Goal: Transaction & Acquisition: Purchase product/service

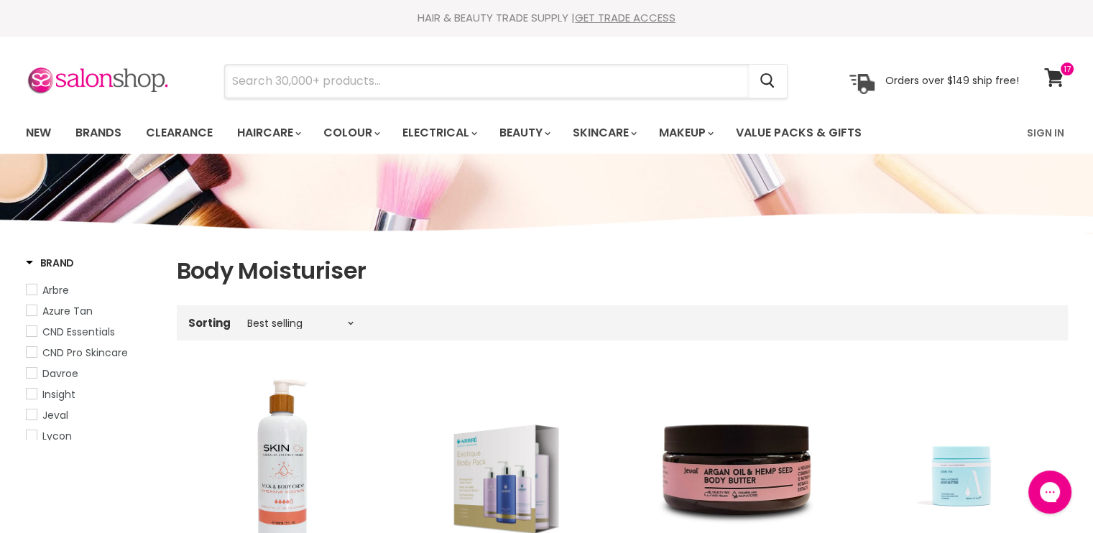
click at [353, 75] on input "Search" at bounding box center [487, 81] width 524 height 33
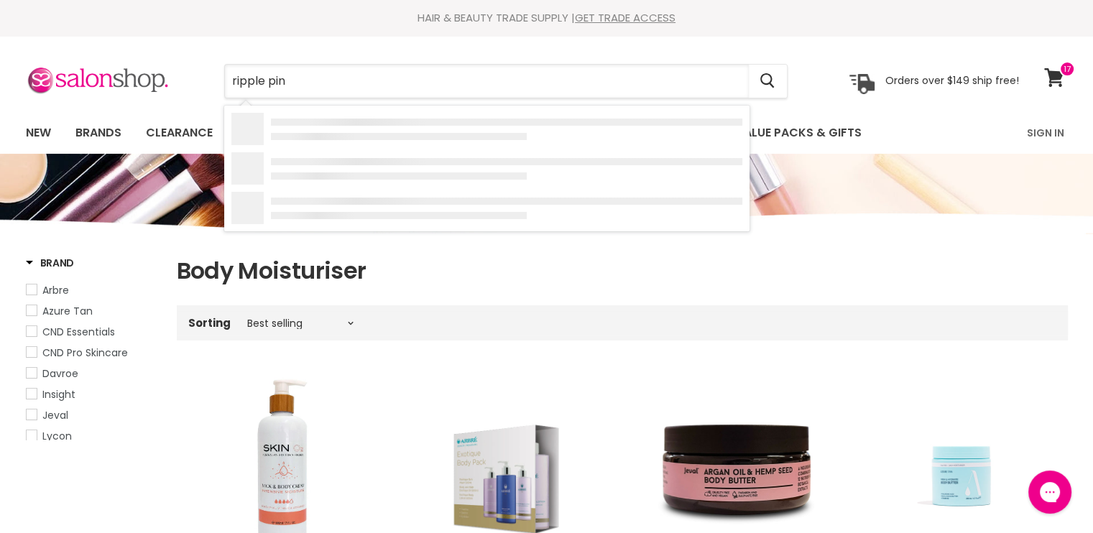
type input "ripple pins"
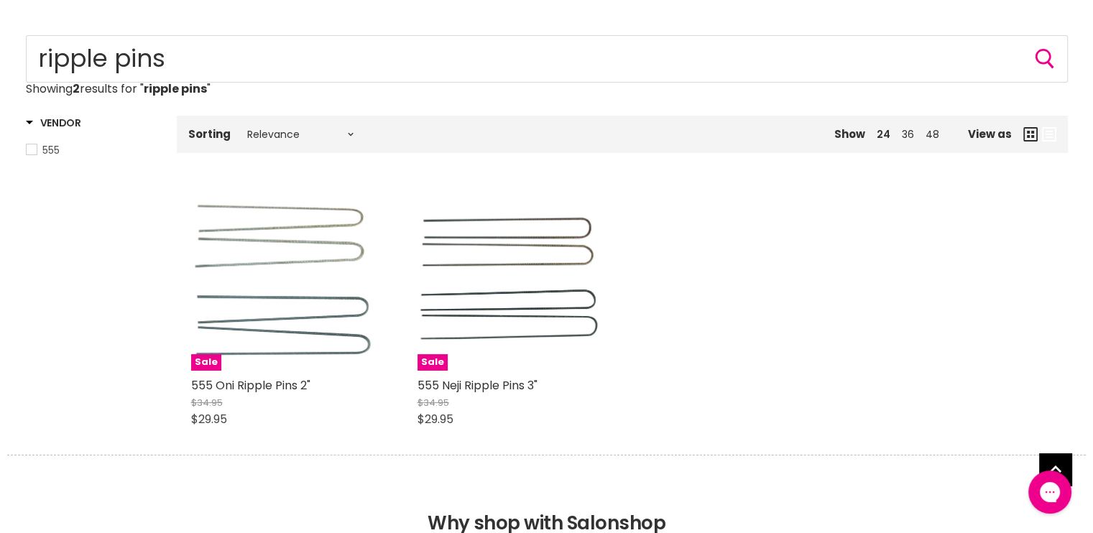
scroll to position [141, 0]
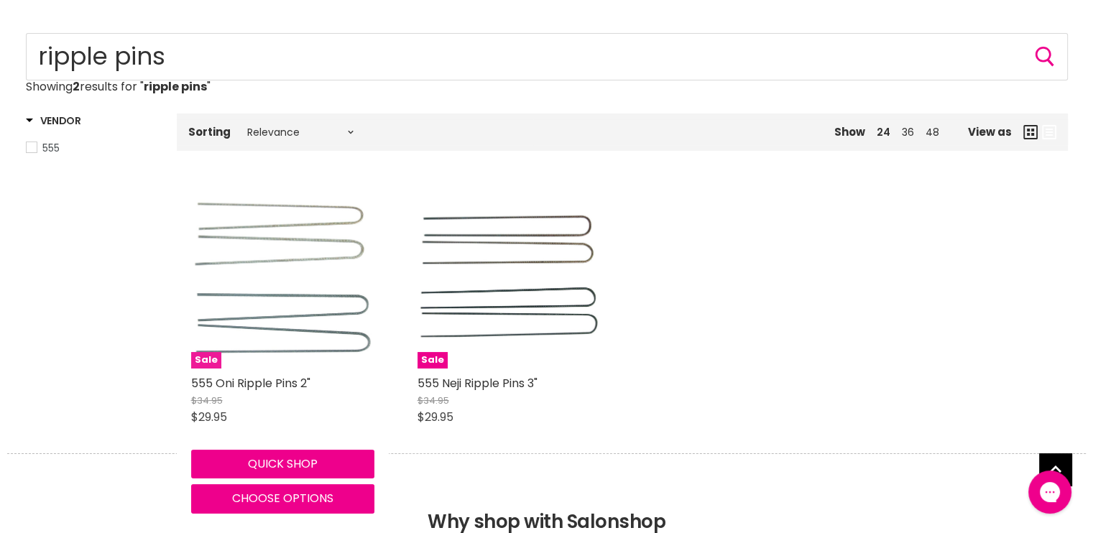
click at [306, 274] on img "Main content" at bounding box center [282, 277] width 183 height 160
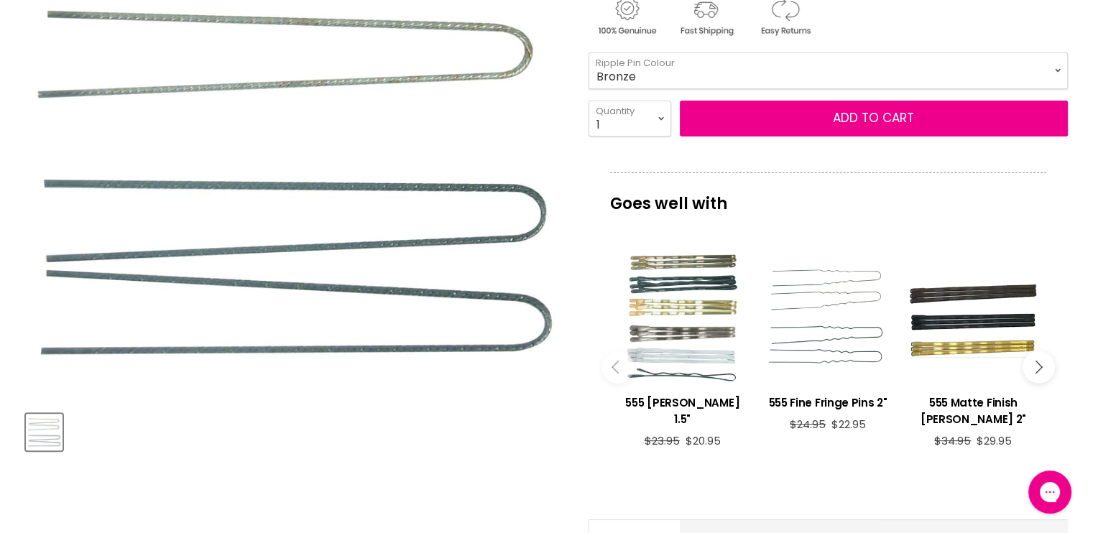
scroll to position [313, 0]
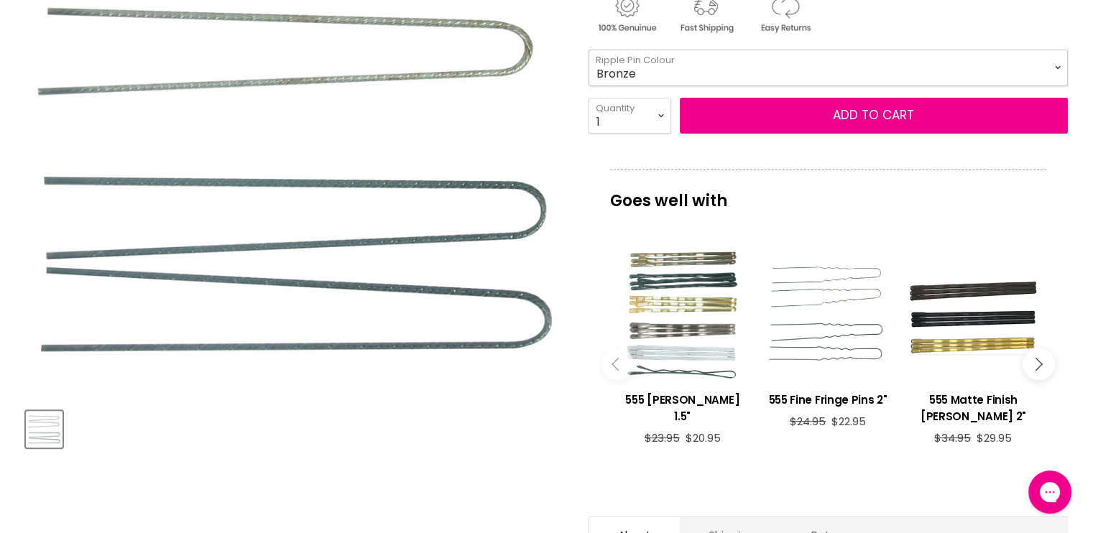
click at [883, 64] on select "Bronze Gold Black Silver" at bounding box center [828, 68] width 479 height 36
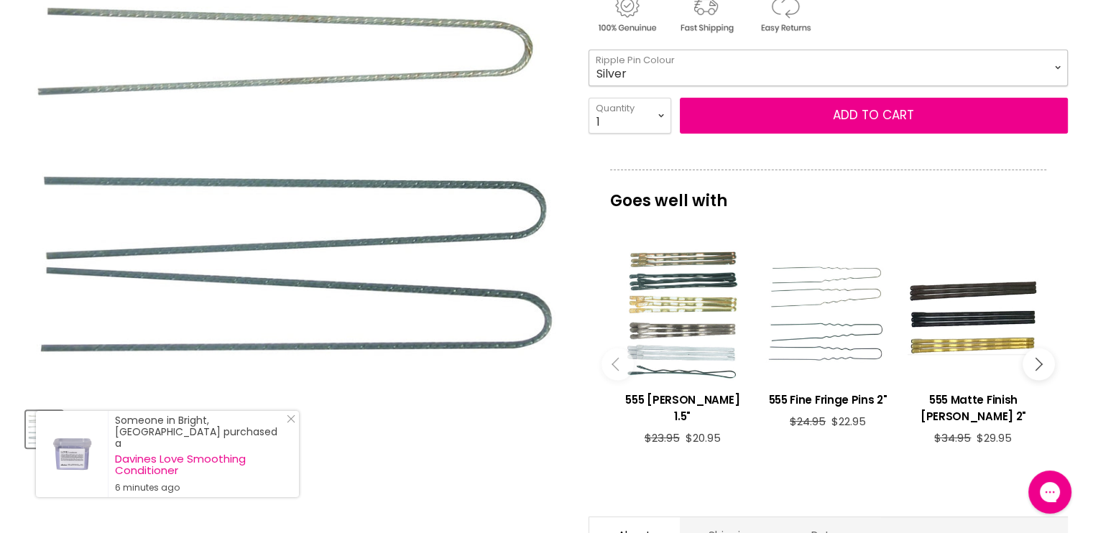
click at [589, 50] on select "Bronze Gold Black Silver" at bounding box center [828, 68] width 479 height 36
select select "Silver"
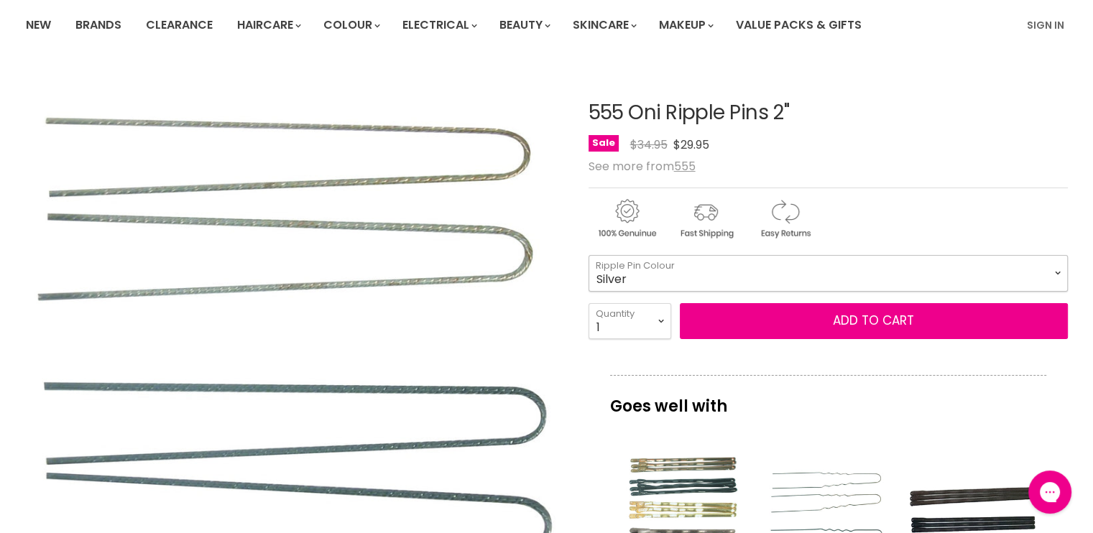
scroll to position [221, 0]
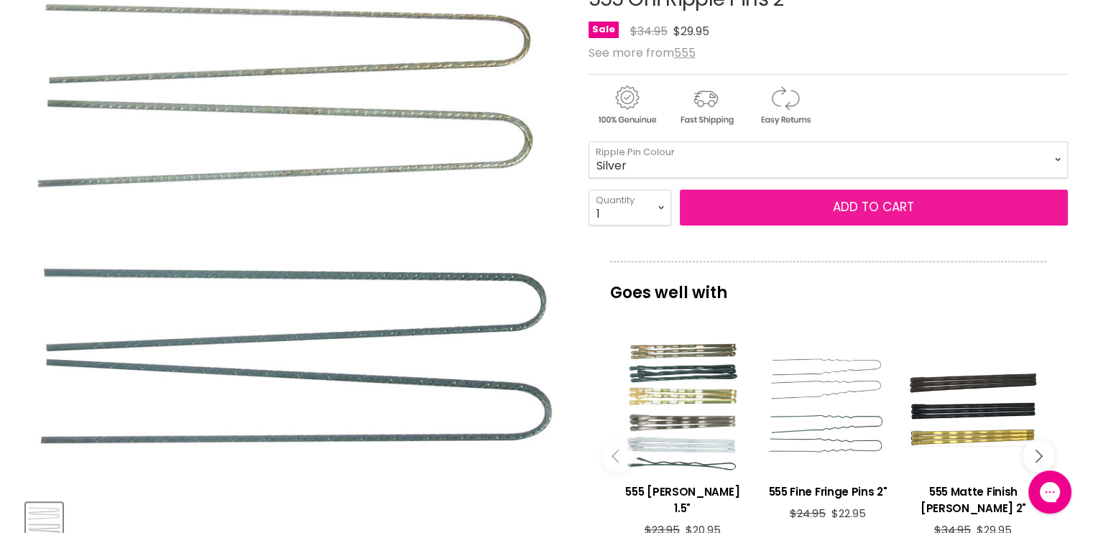
click at [951, 208] on button "Add to cart" at bounding box center [874, 208] width 388 height 36
click at [864, 211] on button "Add to cart" at bounding box center [874, 208] width 388 height 36
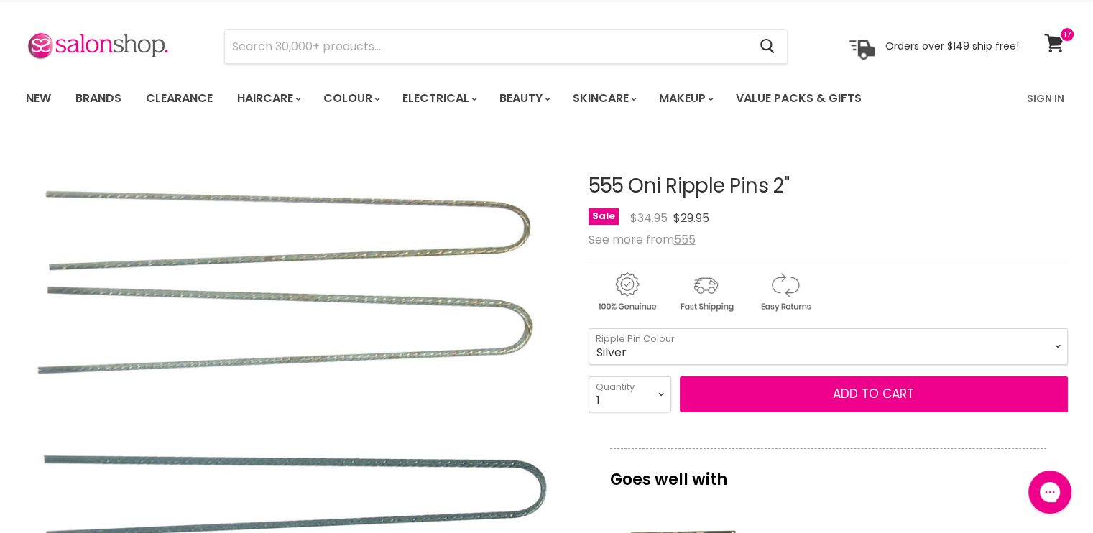
scroll to position [4, 0]
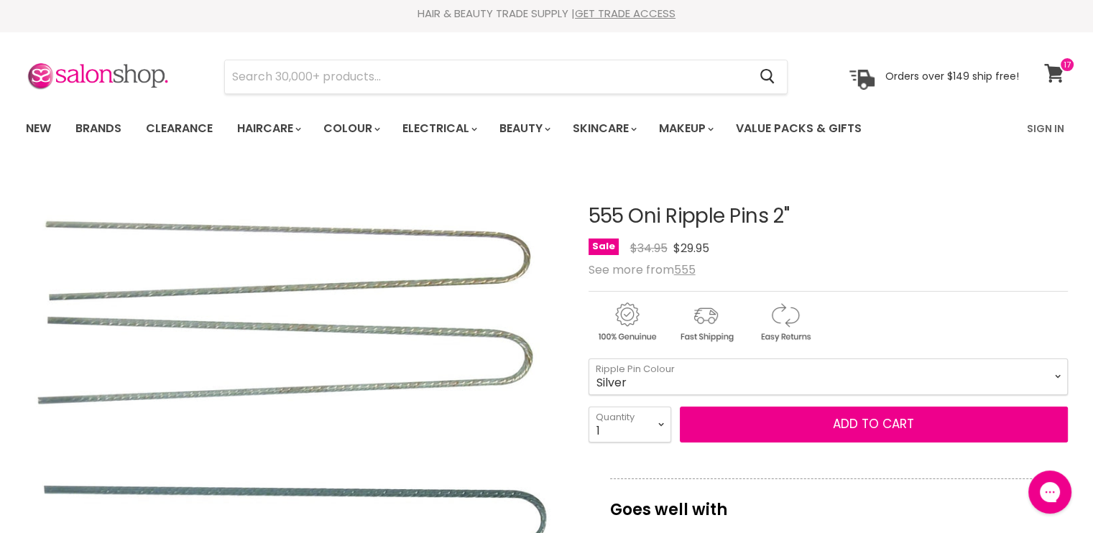
click at [1053, 70] on icon at bounding box center [1053, 73] width 19 height 19
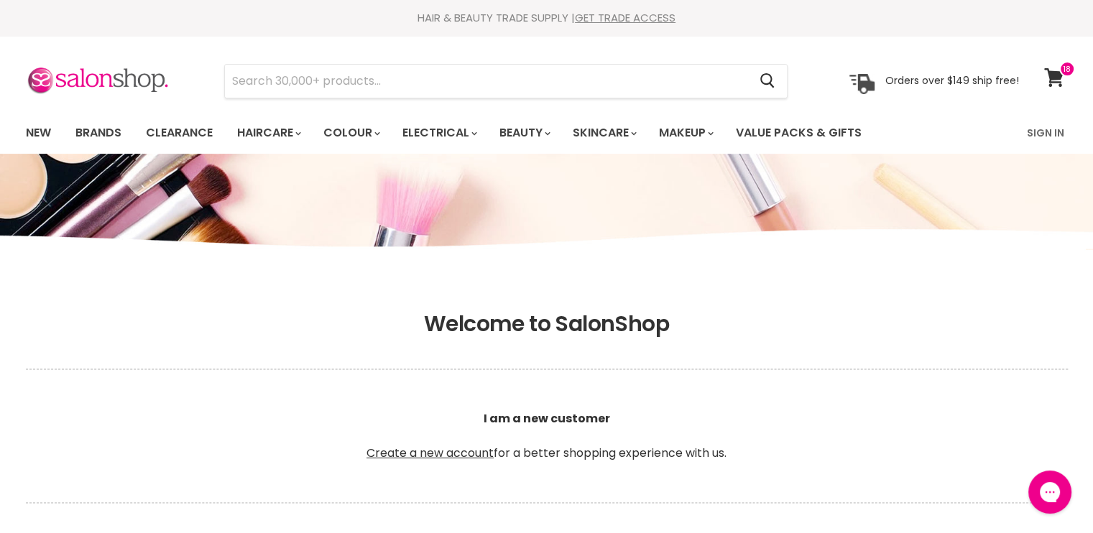
type input "tory.a@hotmail.com"
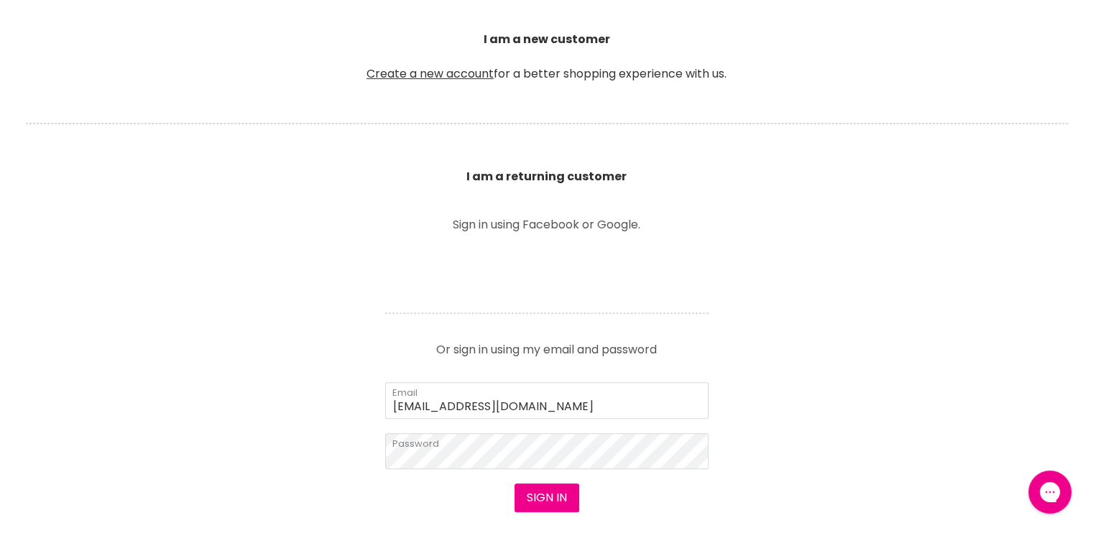
scroll to position [387, 0]
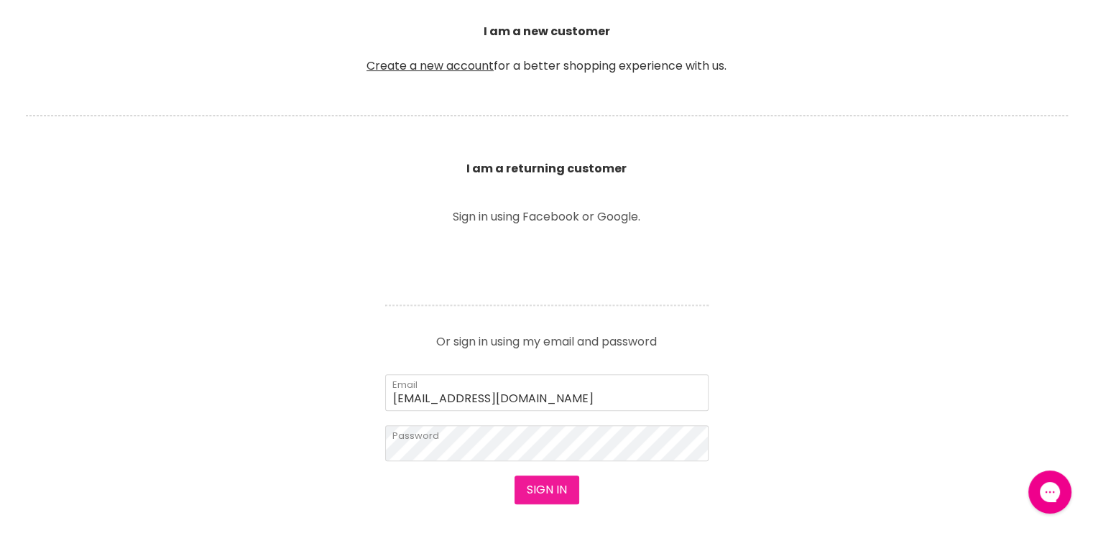
click at [543, 489] on button "Sign in" at bounding box center [547, 490] width 65 height 29
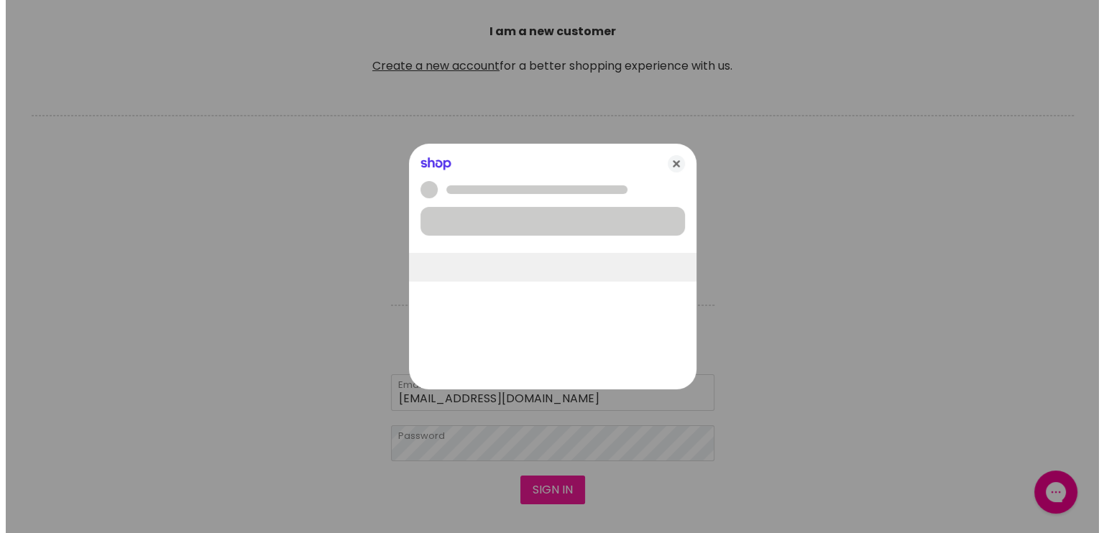
scroll to position [388, 0]
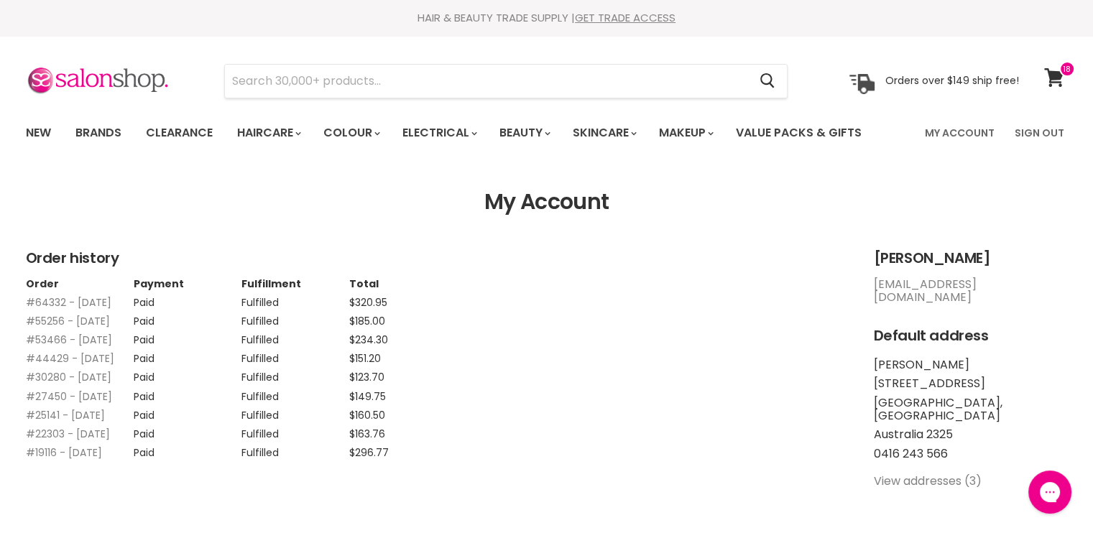
drag, startPoint x: 1089, startPoint y: 99, endPoint x: 1095, endPoint y: 139, distance: 40.7
click at [1092, 139] on html "Skip to content HAIR & BEAUTY TRADE SUPPLY | GET TRADE ACCESS HAIR & BEAUTY TRA…" at bounding box center [546, 266] width 1093 height 533
drag, startPoint x: 1095, startPoint y: 139, endPoint x: 1101, endPoint y: 170, distance: 31.4
click at [1092, 170] on html "Skip to content HAIR & BEAUTY TRADE SUPPLY | GET TRADE ACCESS HAIR & BEAUTY TRA…" at bounding box center [546, 266] width 1093 height 533
drag, startPoint x: 1101, startPoint y: 170, endPoint x: 1075, endPoint y: 231, distance: 65.7
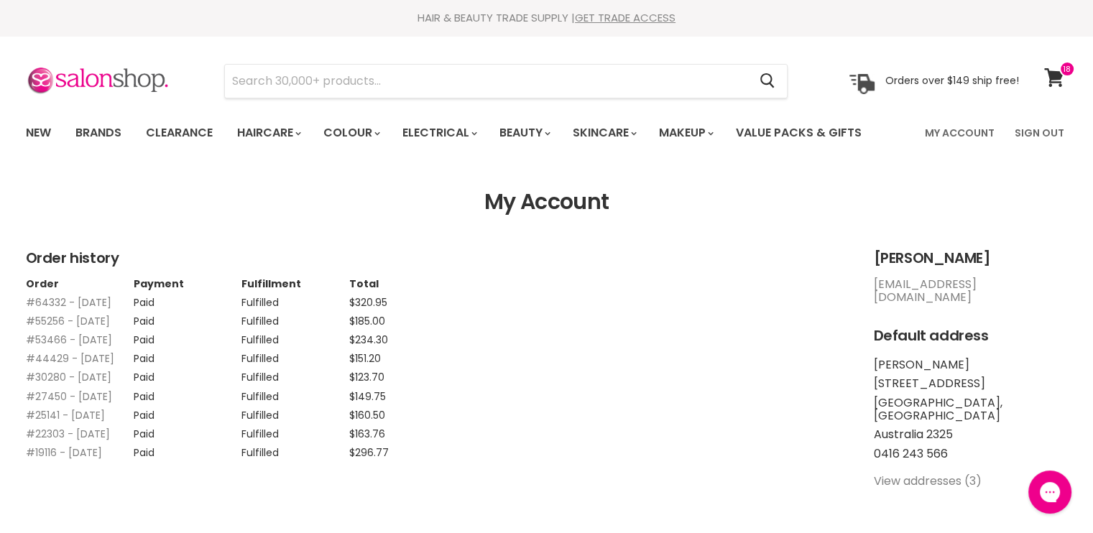
click at [1075, 231] on section "My Account Order history Order Payment Fulfillment Total #64332 - [DATE] Paid F…" at bounding box center [546, 345] width 1093 height 310
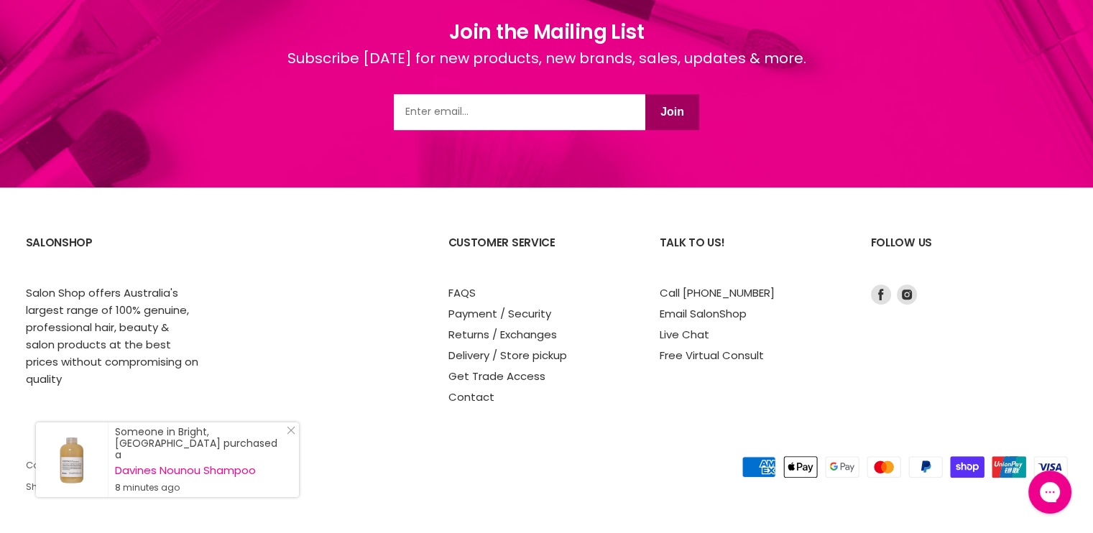
scroll to position [920, 0]
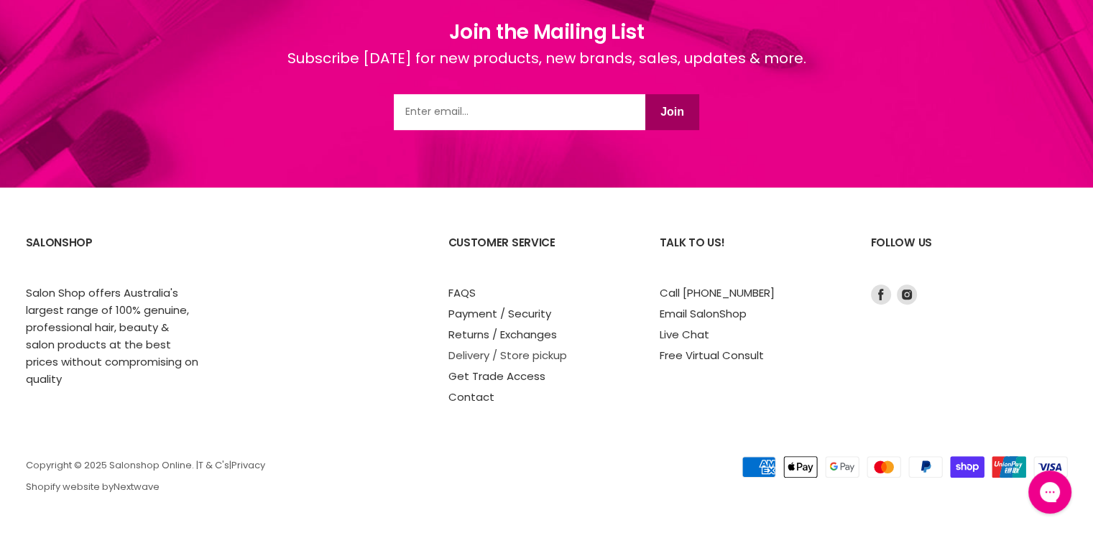
click at [515, 352] on link "Delivery / Store pickup" at bounding box center [507, 355] width 119 height 15
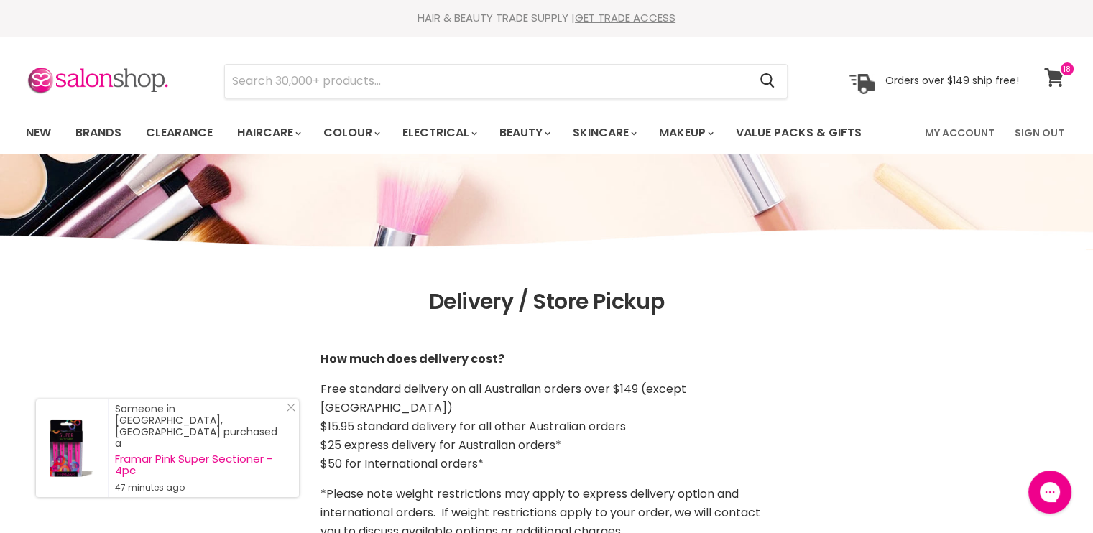
click at [1049, 75] on icon at bounding box center [1053, 77] width 19 height 19
